Goal: Transaction & Acquisition: Purchase product/service

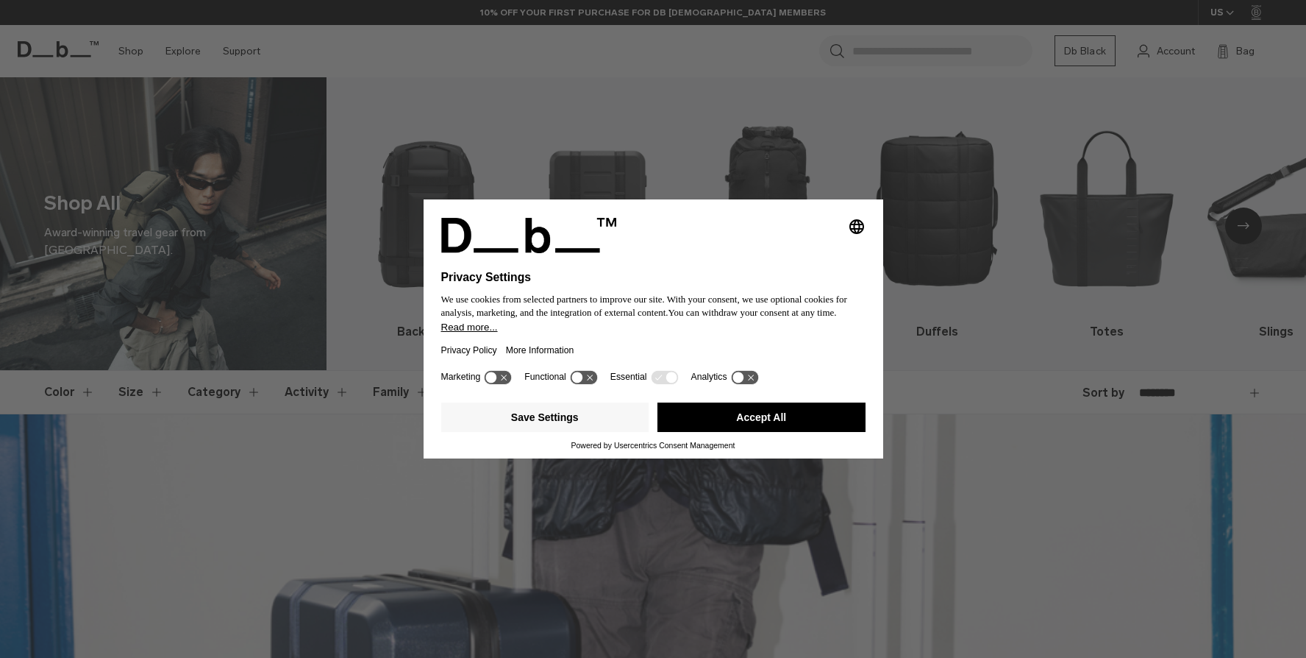
click at [430, 210] on div "Selecting an option will immediately change the language Privacy Settings We us…" at bounding box center [654, 283] width 460 height 166
click at [674, 383] on icon at bounding box center [671, 377] width 11 height 11
click at [753, 380] on icon at bounding box center [744, 377] width 27 height 14
click at [753, 383] on icon at bounding box center [744, 377] width 27 height 14
click at [727, 419] on button "Accept All" at bounding box center [762, 416] width 208 height 29
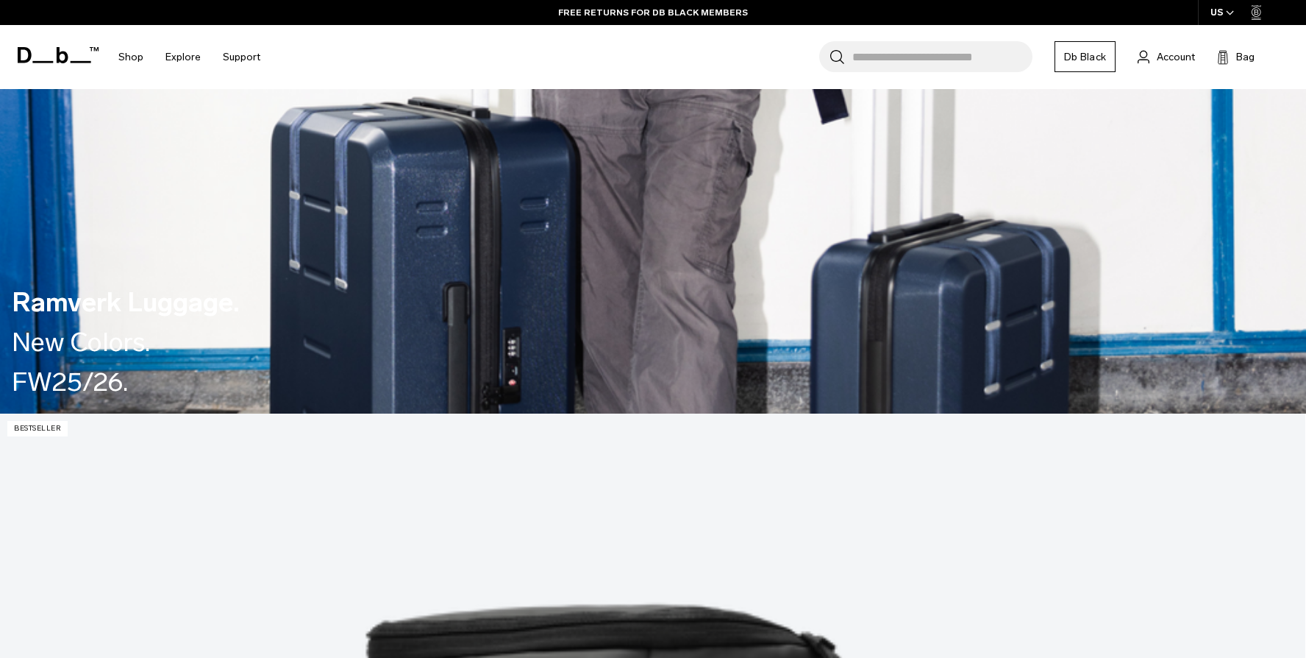
scroll to position [234, 0]
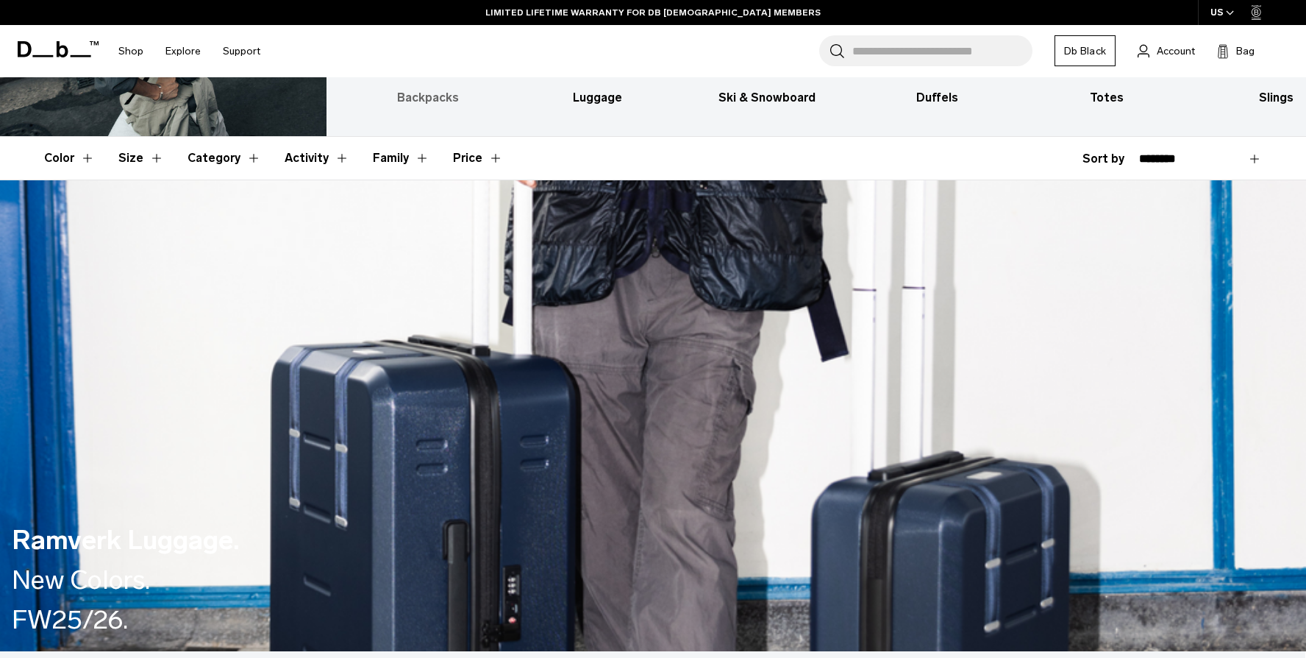
click at [415, 93] on h3 "Backpacks" at bounding box center [428, 98] width 144 height 18
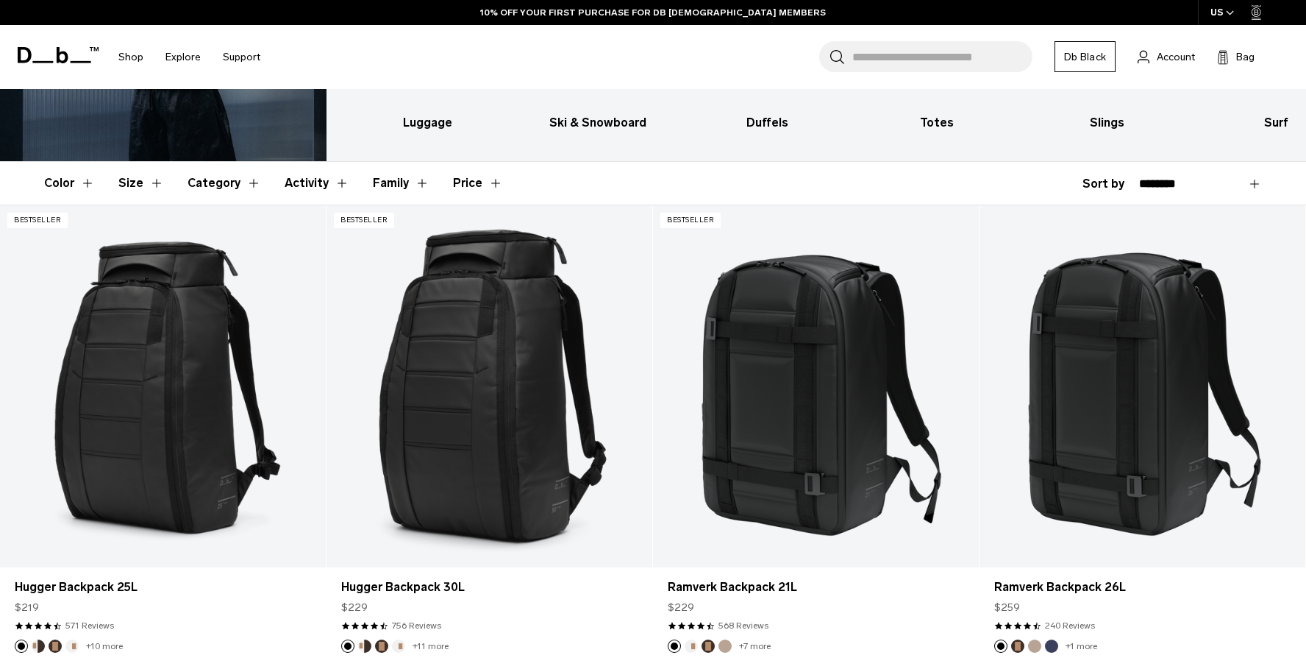
scroll to position [292, 0]
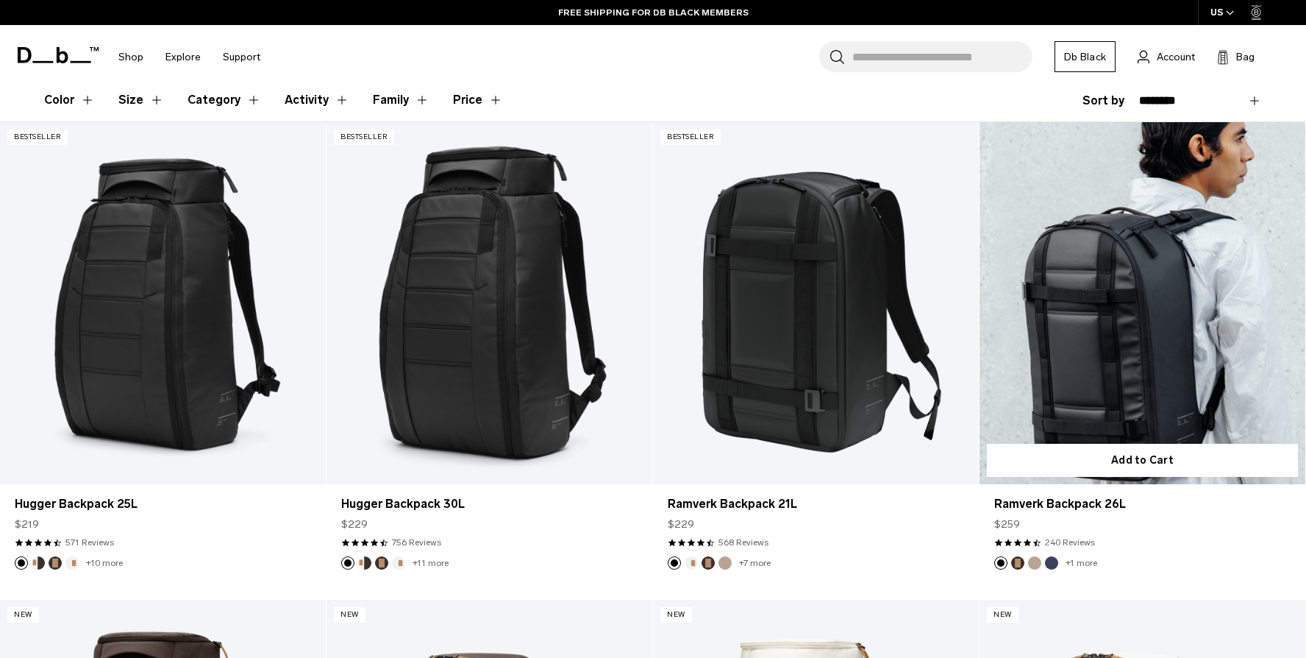
click at [1204, 296] on link "Ramverk Backpack 26L" at bounding box center [1143, 303] width 326 height 362
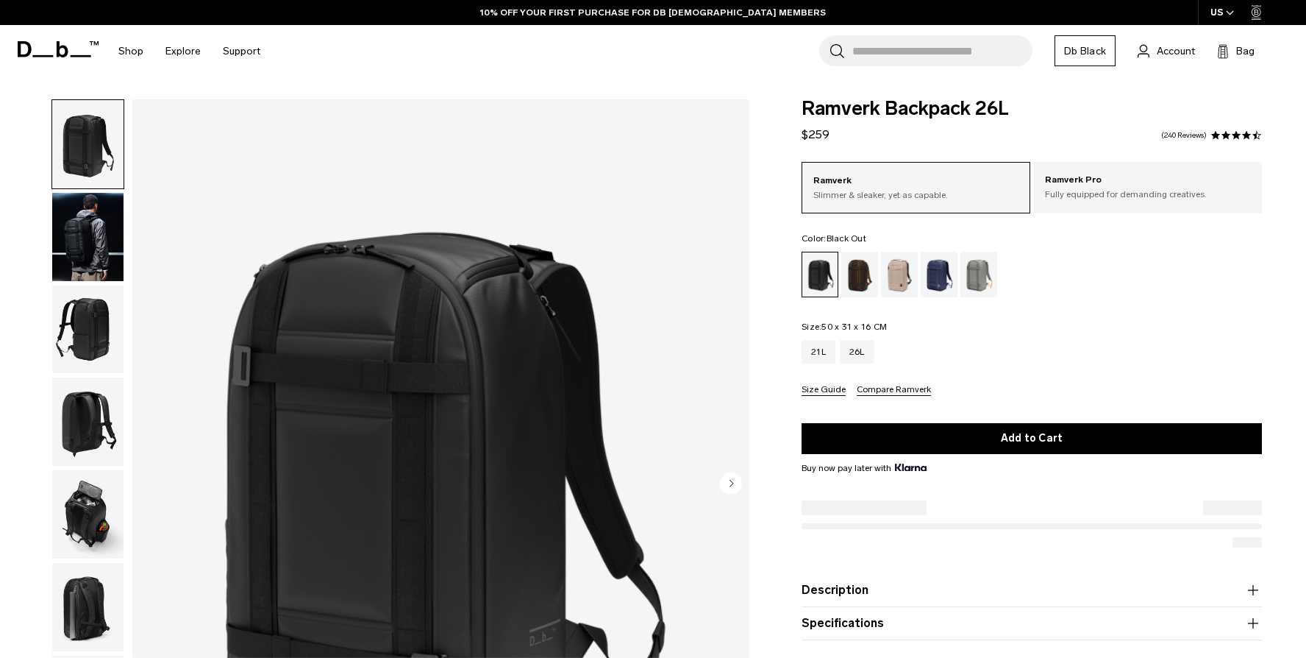
click at [864, 277] on div "Espresso" at bounding box center [861, 275] width 38 height 46
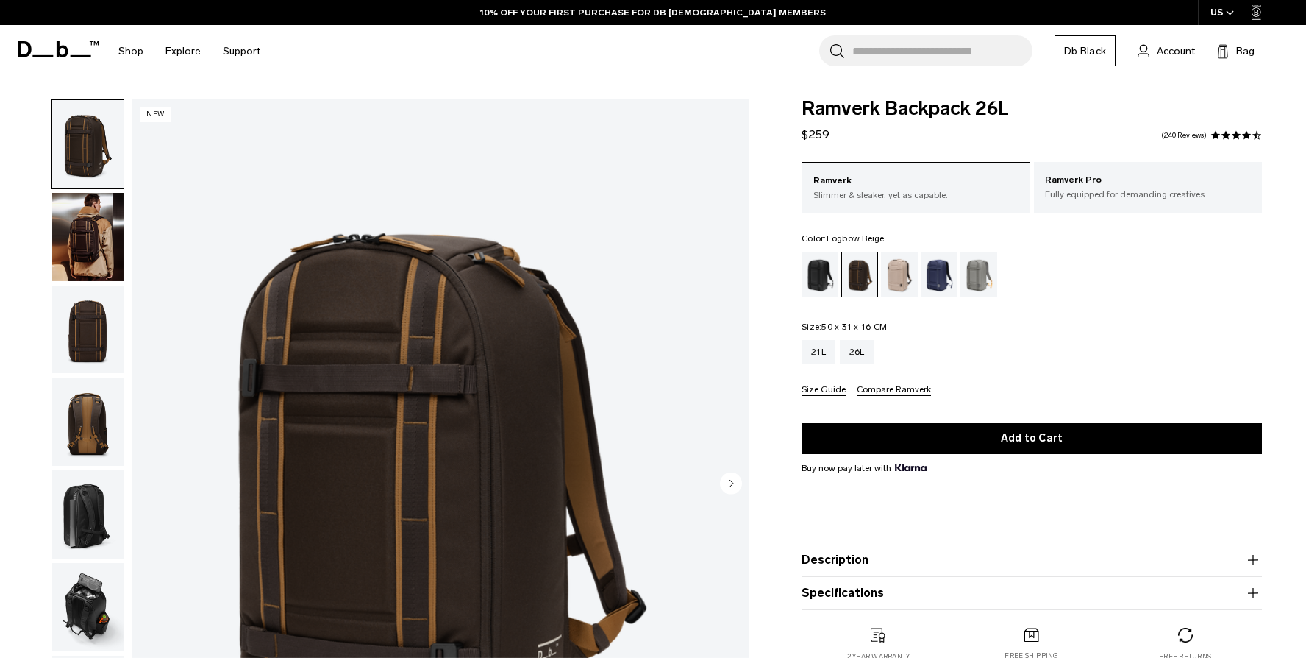
scroll to position [49, 0]
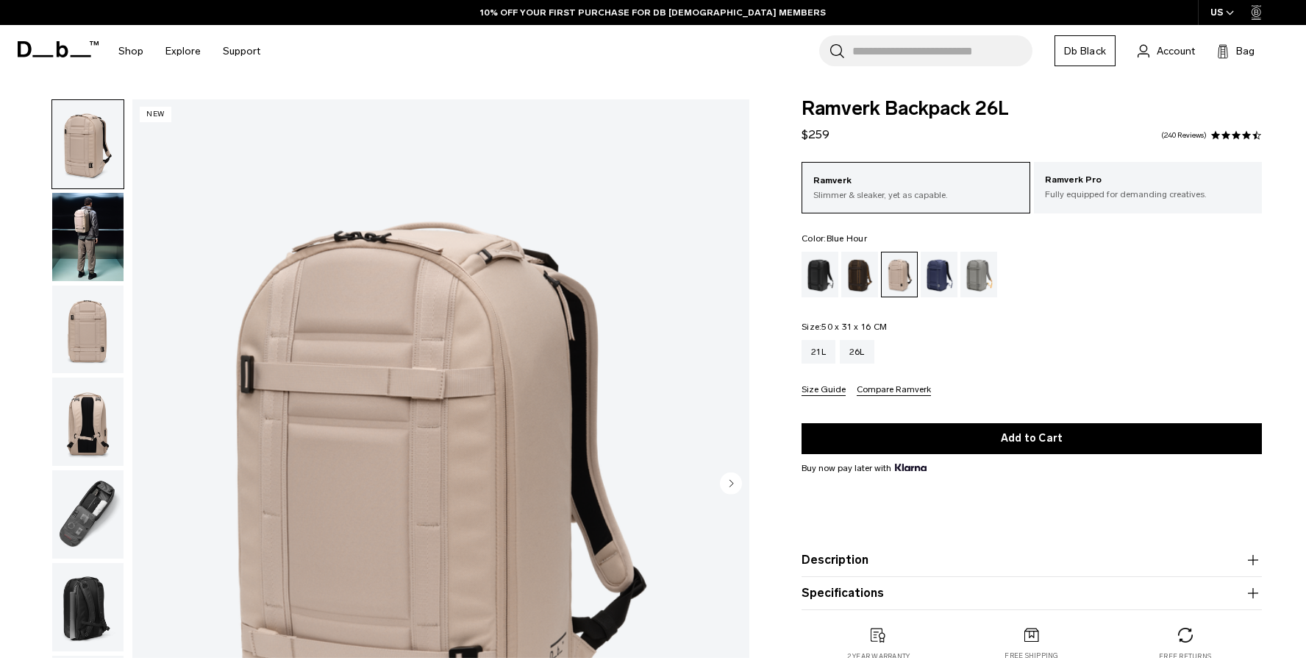
click at [944, 269] on div "Blue Hour" at bounding box center [940, 275] width 38 height 46
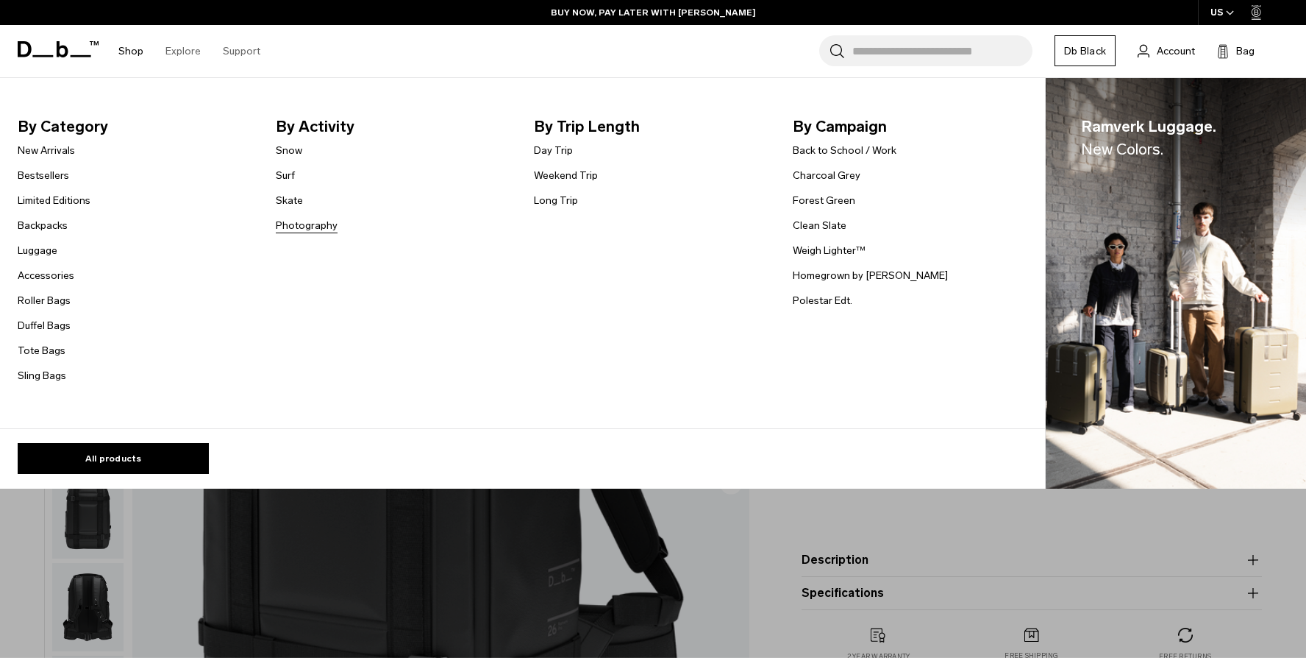
click at [298, 227] on link "Photography" at bounding box center [307, 225] width 62 height 15
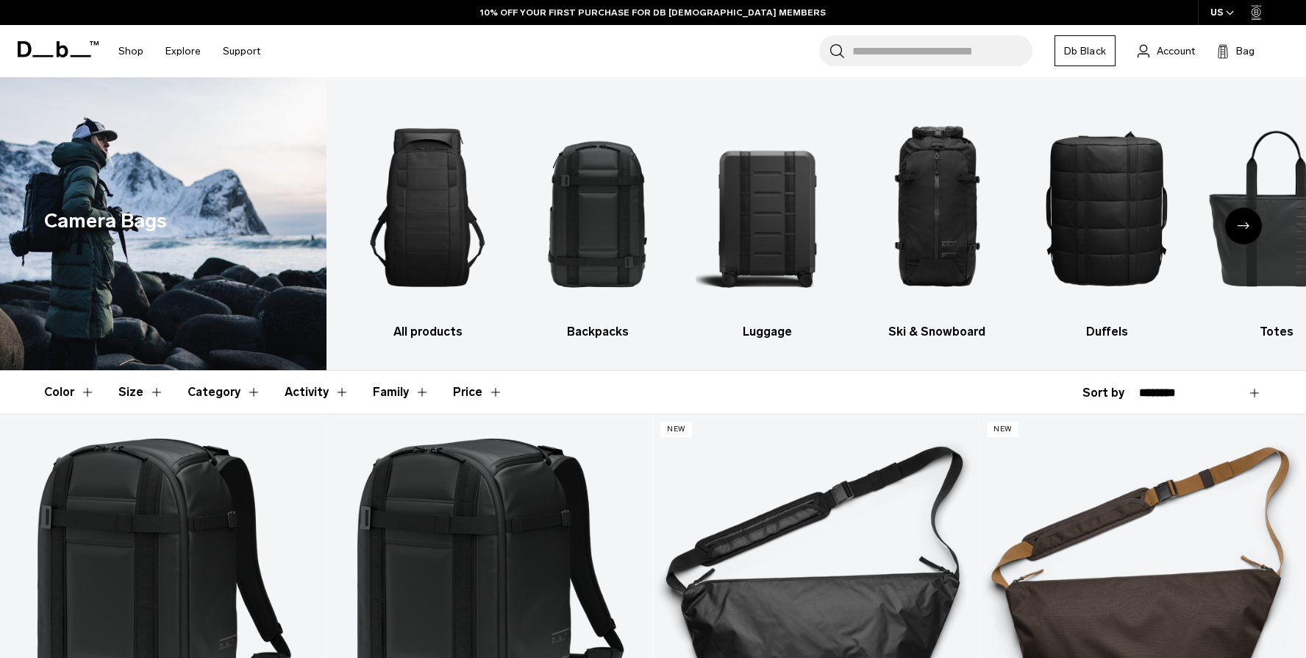
click at [723, 51] on div "Search for Bags, Luggage... Search Close Trending Products All Products Hugger …" at bounding box center [782, 51] width 1023 height 52
click at [592, 240] on img "2 / 10" at bounding box center [598, 207] width 144 height 216
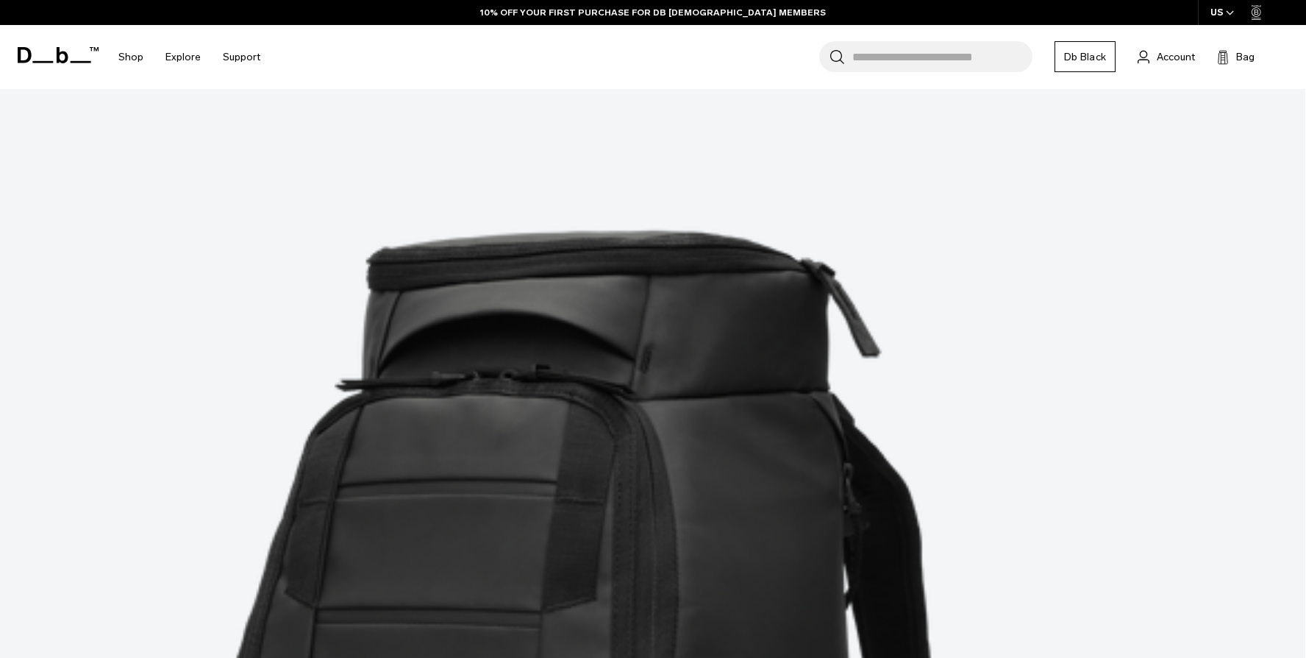
scroll to position [418, 0]
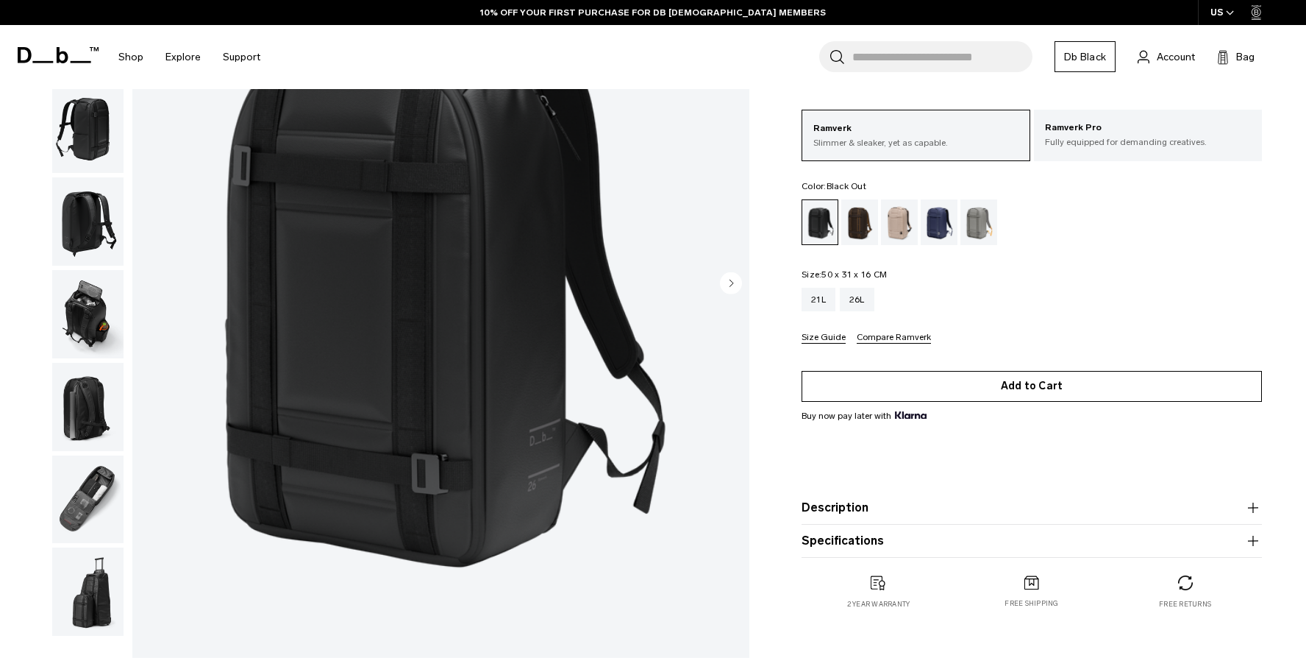
scroll to position [202, 0]
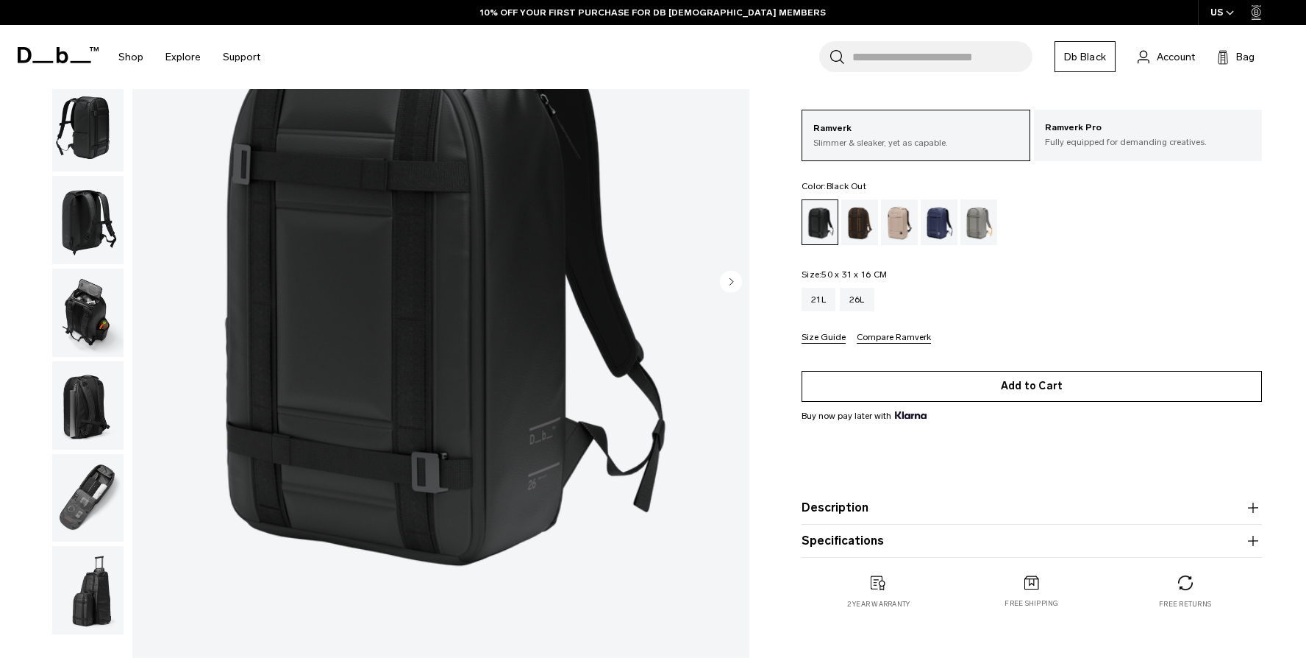
click at [1017, 397] on button "Add to Cart" at bounding box center [1032, 386] width 461 height 31
